Goal: Information Seeking & Learning: Learn about a topic

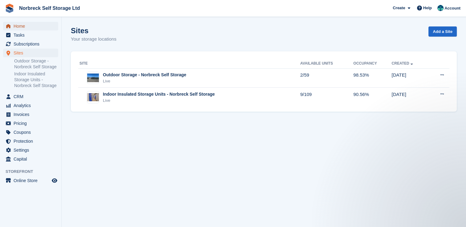
drag, startPoint x: 0, startPoint y: 0, endPoint x: 21, endPoint y: 23, distance: 31.1
click at [21, 23] on span "Home" at bounding box center [32, 26] width 37 height 9
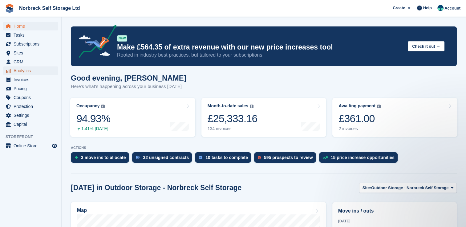
click at [22, 72] on span "Analytics" at bounding box center [32, 70] width 37 height 9
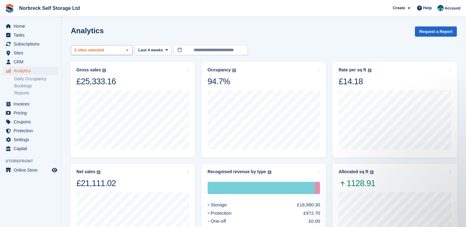
click at [125, 51] on span at bounding box center [127, 50] width 5 height 5
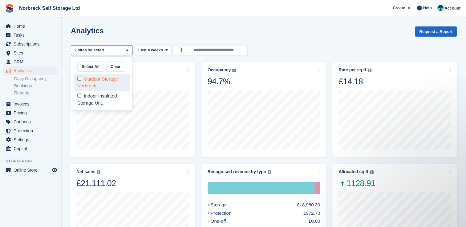
click at [119, 82] on div "Outdoor Storage - Norbreck ..." at bounding box center [102, 82] width 56 height 17
select select "****"
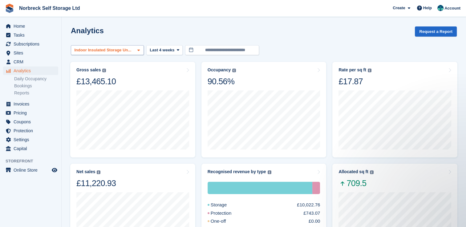
click at [137, 50] on span at bounding box center [138, 50] width 5 height 5
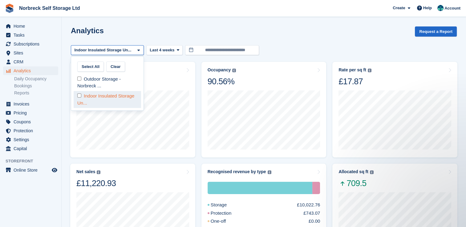
click at [103, 104] on div "Indoor Insulated Storage Un..." at bounding box center [107, 99] width 67 height 17
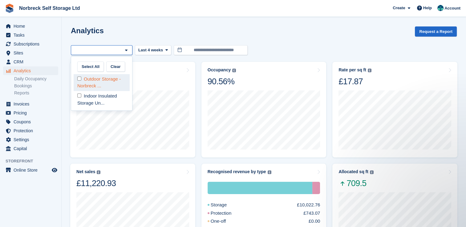
click at [92, 83] on div "Outdoor Storage - Norbreck ..." at bounding box center [102, 82] width 56 height 17
select select "****"
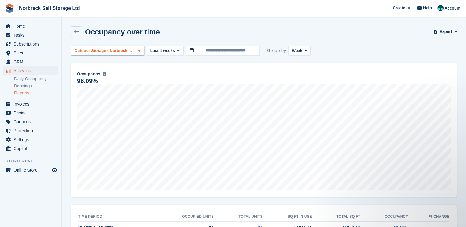
click at [138, 50] on icon at bounding box center [139, 51] width 2 height 4
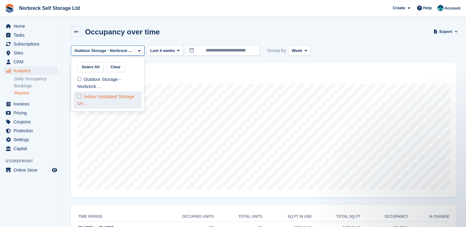
click at [122, 97] on div "Indoor Insulated Storage Un..." at bounding box center [108, 99] width 68 height 17
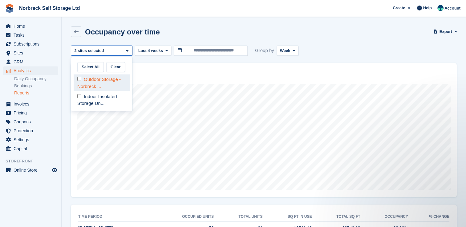
click at [116, 80] on div "Outdoor Storage - Norbreck ..." at bounding box center [102, 82] width 56 height 17
select select "****"
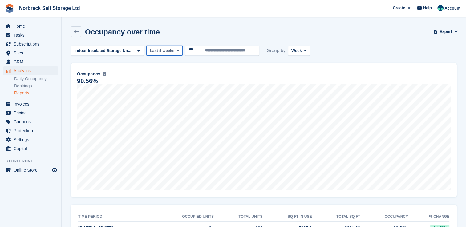
click at [177, 51] on icon at bounding box center [178, 51] width 2 height 4
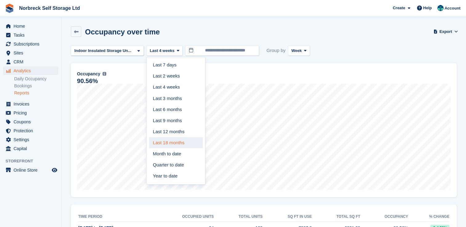
click at [179, 139] on link "Last 18 months" at bounding box center [176, 142] width 54 height 11
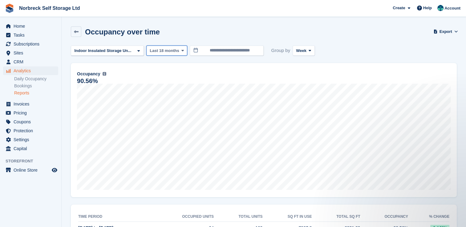
click at [181, 52] on icon at bounding box center [182, 51] width 2 height 4
click at [308, 51] on icon at bounding box center [309, 51] width 2 height 4
click at [298, 87] on link "Month" at bounding box center [322, 87] width 54 height 11
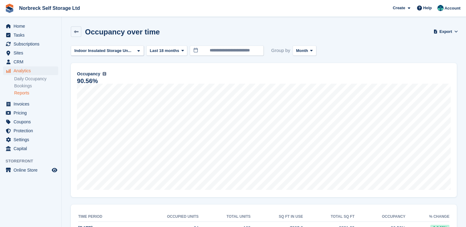
click at [23, 94] on link "Reports" at bounding box center [36, 93] width 44 height 6
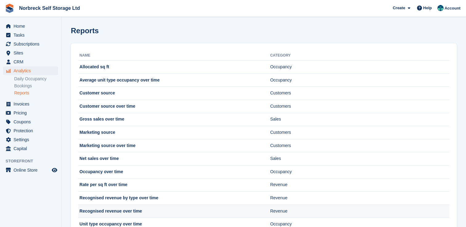
click at [106, 211] on td "Recognised revenue over time" at bounding box center [174, 211] width 192 height 13
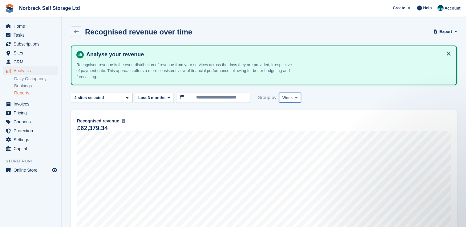
click at [295, 98] on icon at bounding box center [296, 98] width 2 height 4
click at [292, 131] on link "Month" at bounding box center [309, 134] width 54 height 11
click at [167, 97] on icon at bounding box center [168, 98] width 2 height 4
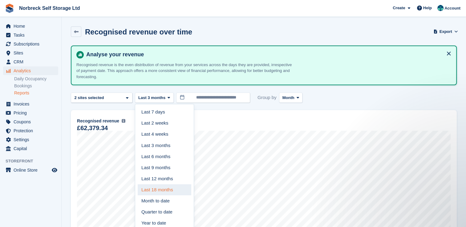
click at [169, 190] on link "Last 18 months" at bounding box center [165, 189] width 54 height 11
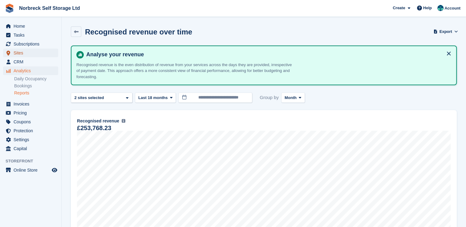
click at [22, 54] on span "Sites" at bounding box center [32, 53] width 37 height 9
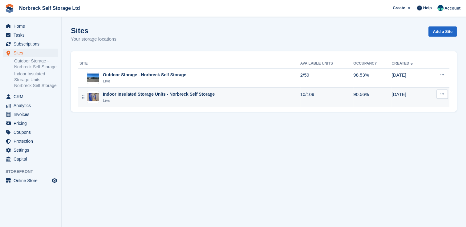
click at [170, 97] on div "Indoor Insulated Storage Units - Norbreck Self Storage" at bounding box center [159, 94] width 112 height 6
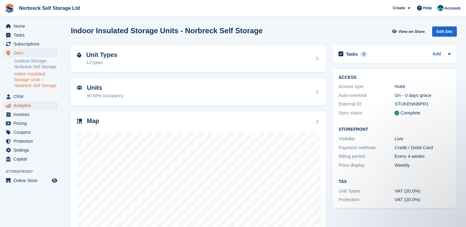
click at [29, 104] on span "Analytics" at bounding box center [32, 105] width 37 height 9
